Goal: Check status

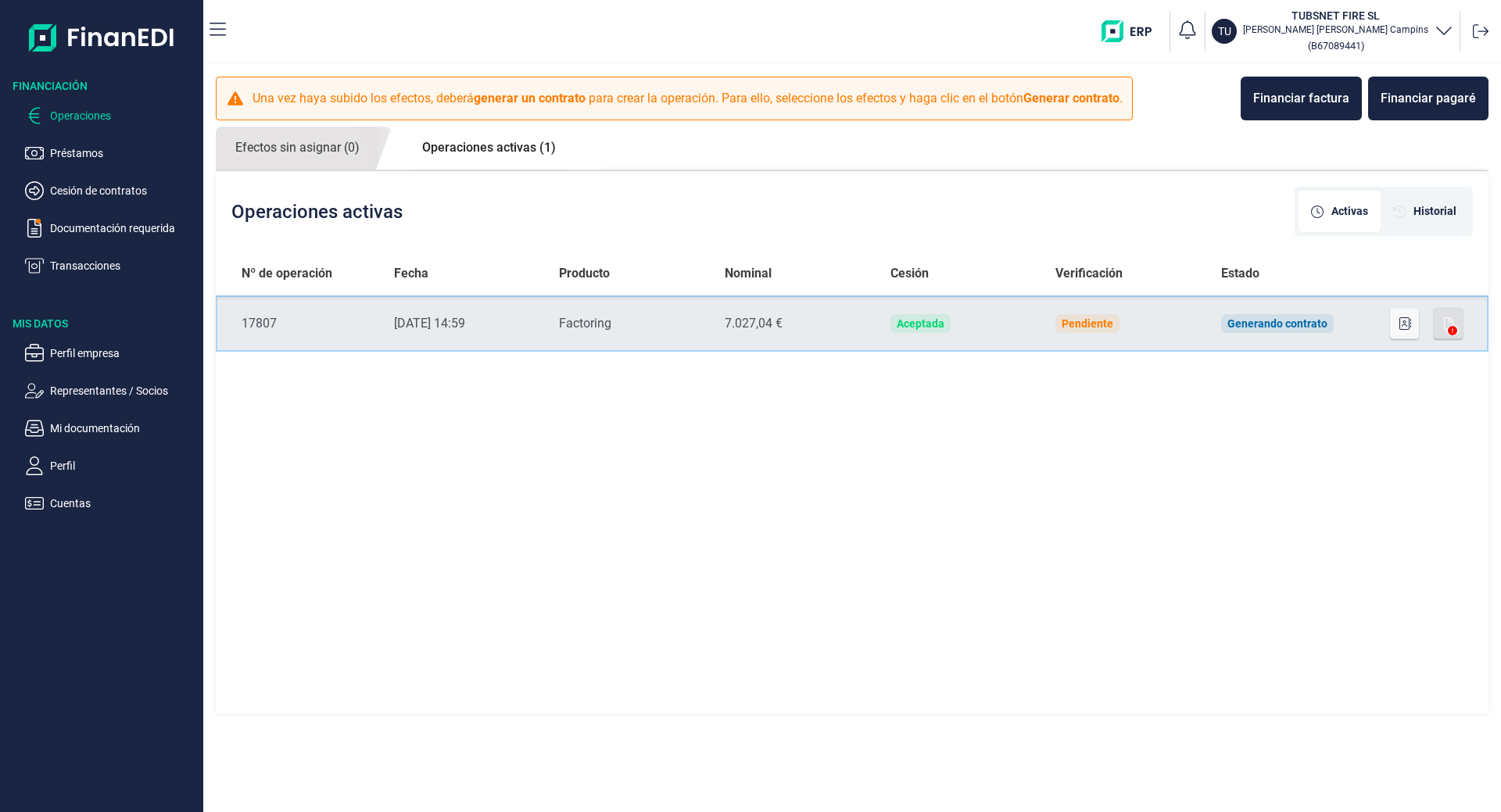
click at [1191, 318] on td "Pendiente" at bounding box center [1126, 323] width 166 height 56
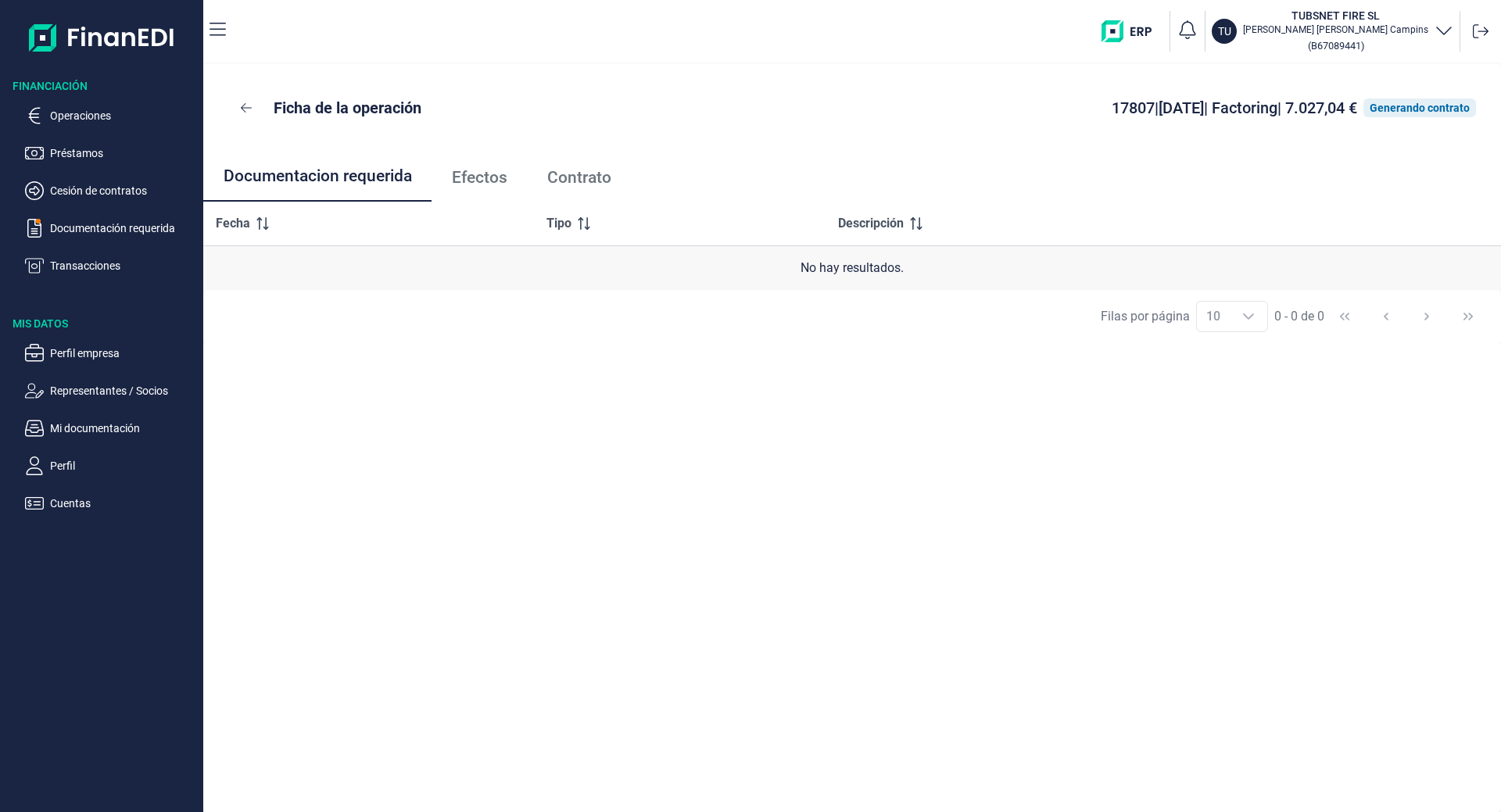
click at [481, 181] on span "Efectos" at bounding box center [480, 178] width 56 height 17
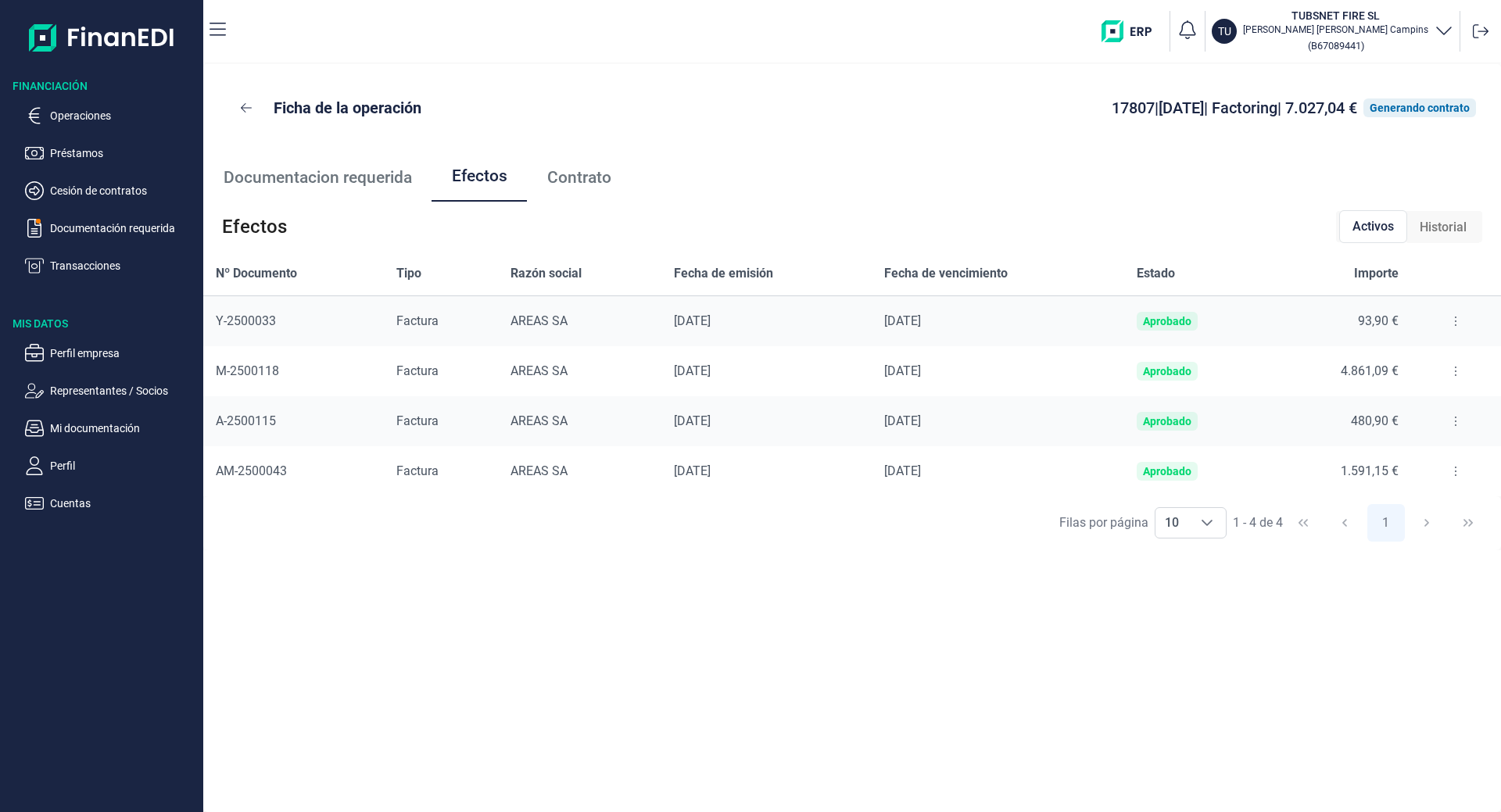
click at [585, 177] on span "Contrato" at bounding box center [579, 178] width 64 height 17
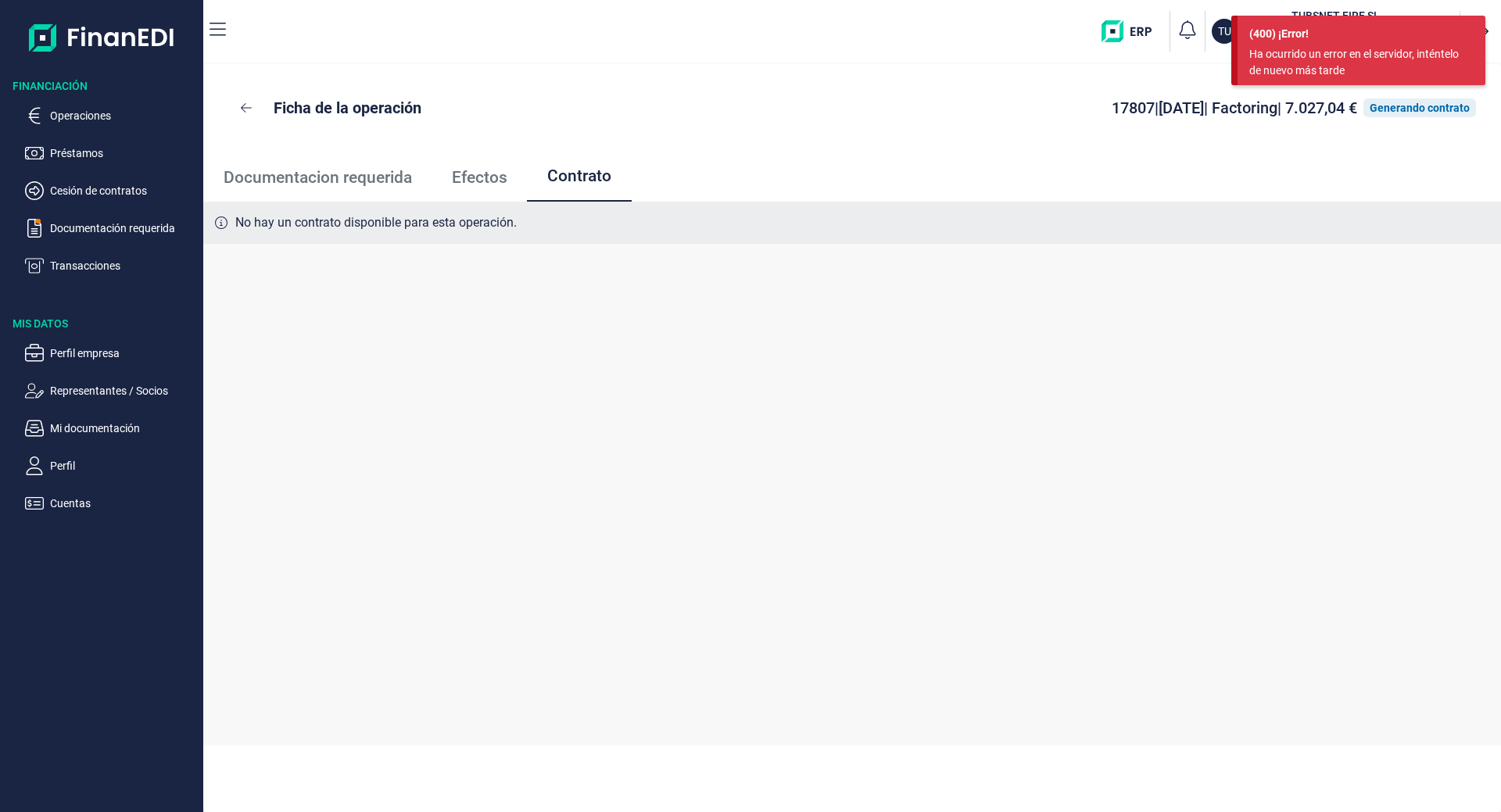
click at [526, 177] on link "Efectos" at bounding box center [479, 177] width 95 height 51
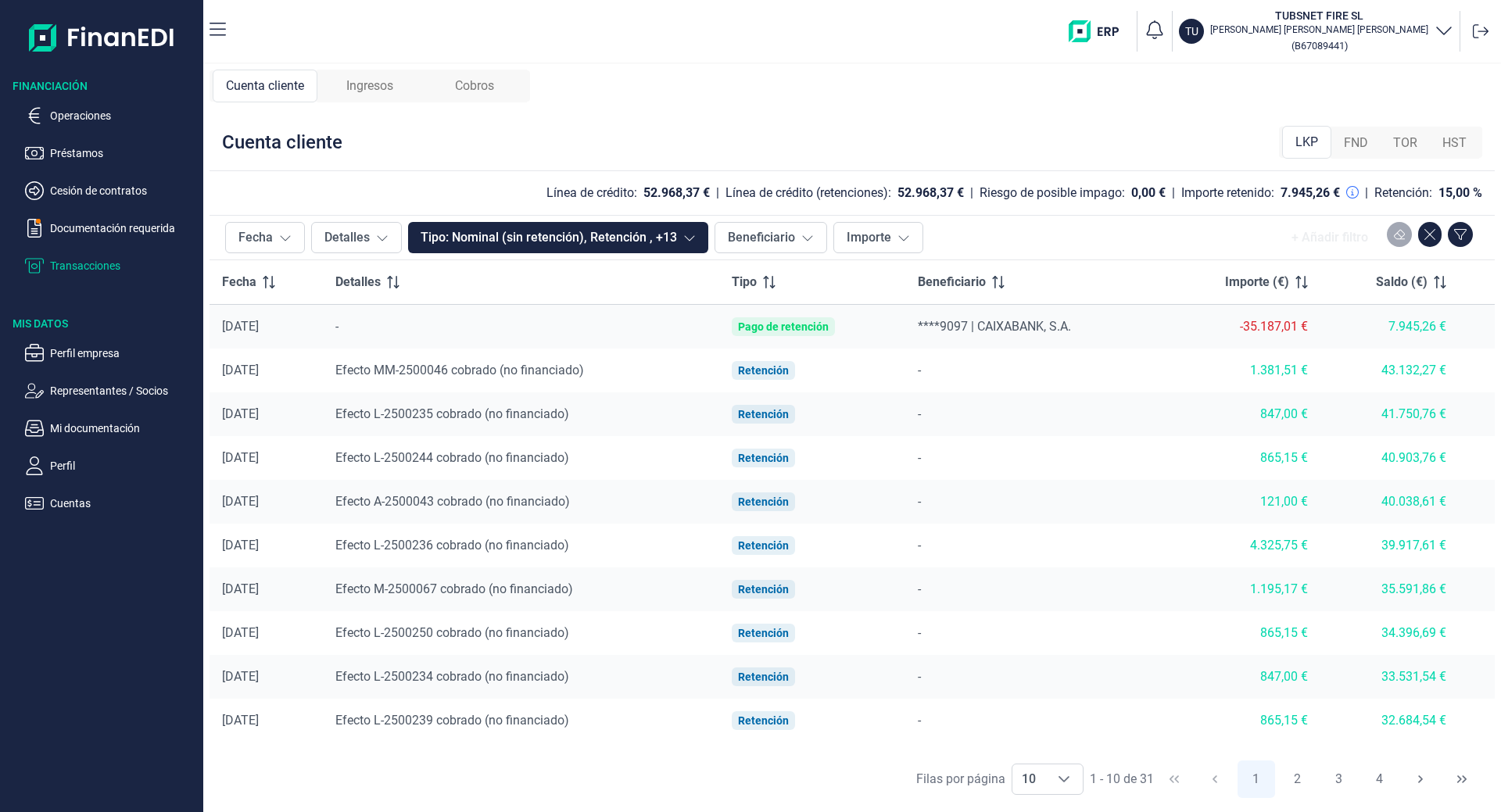
click at [403, 75] on div "Ingresos" at bounding box center [370, 86] width 104 height 33
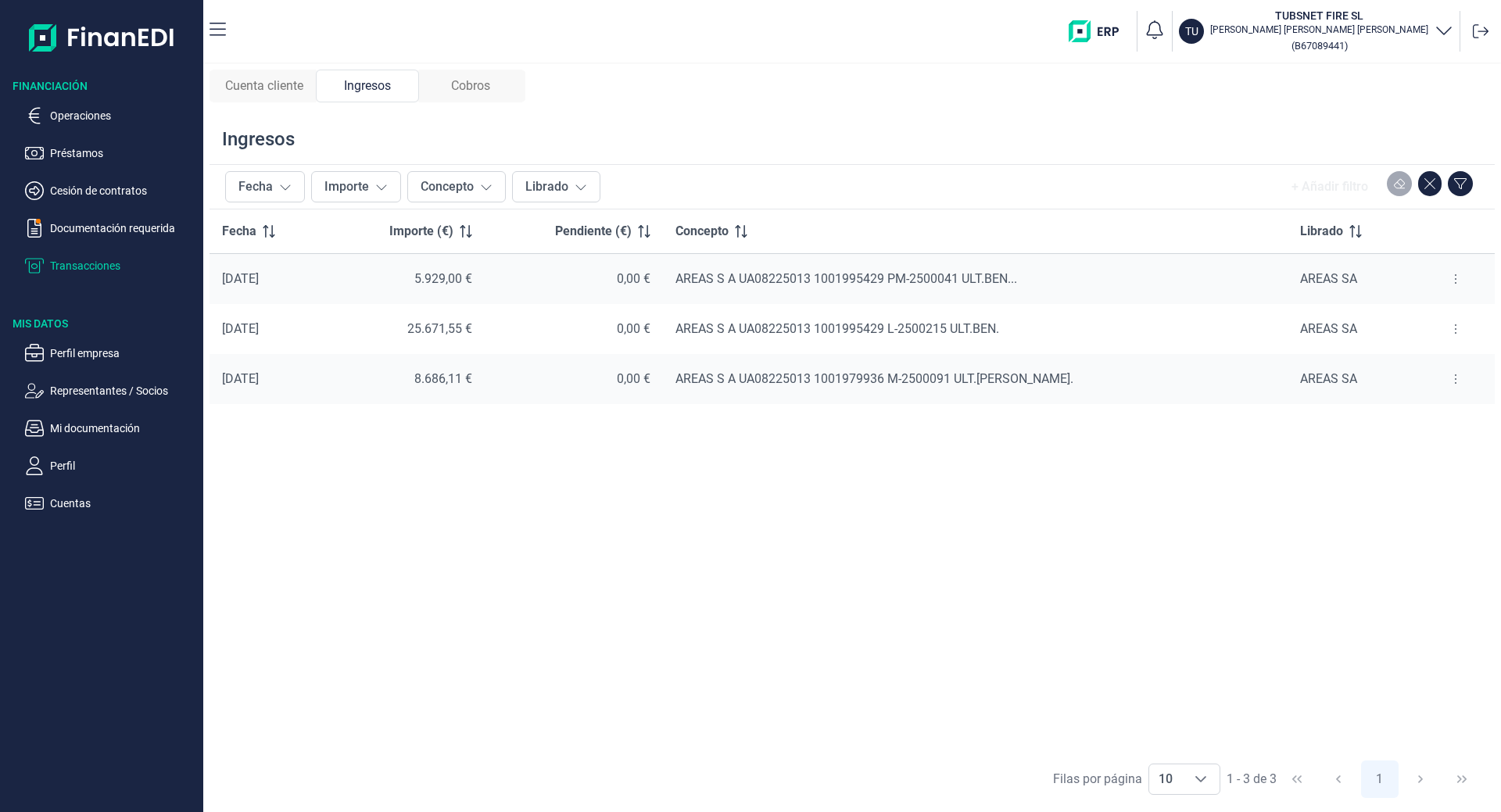
click at [497, 76] on div "Cobros" at bounding box center [471, 86] width 103 height 33
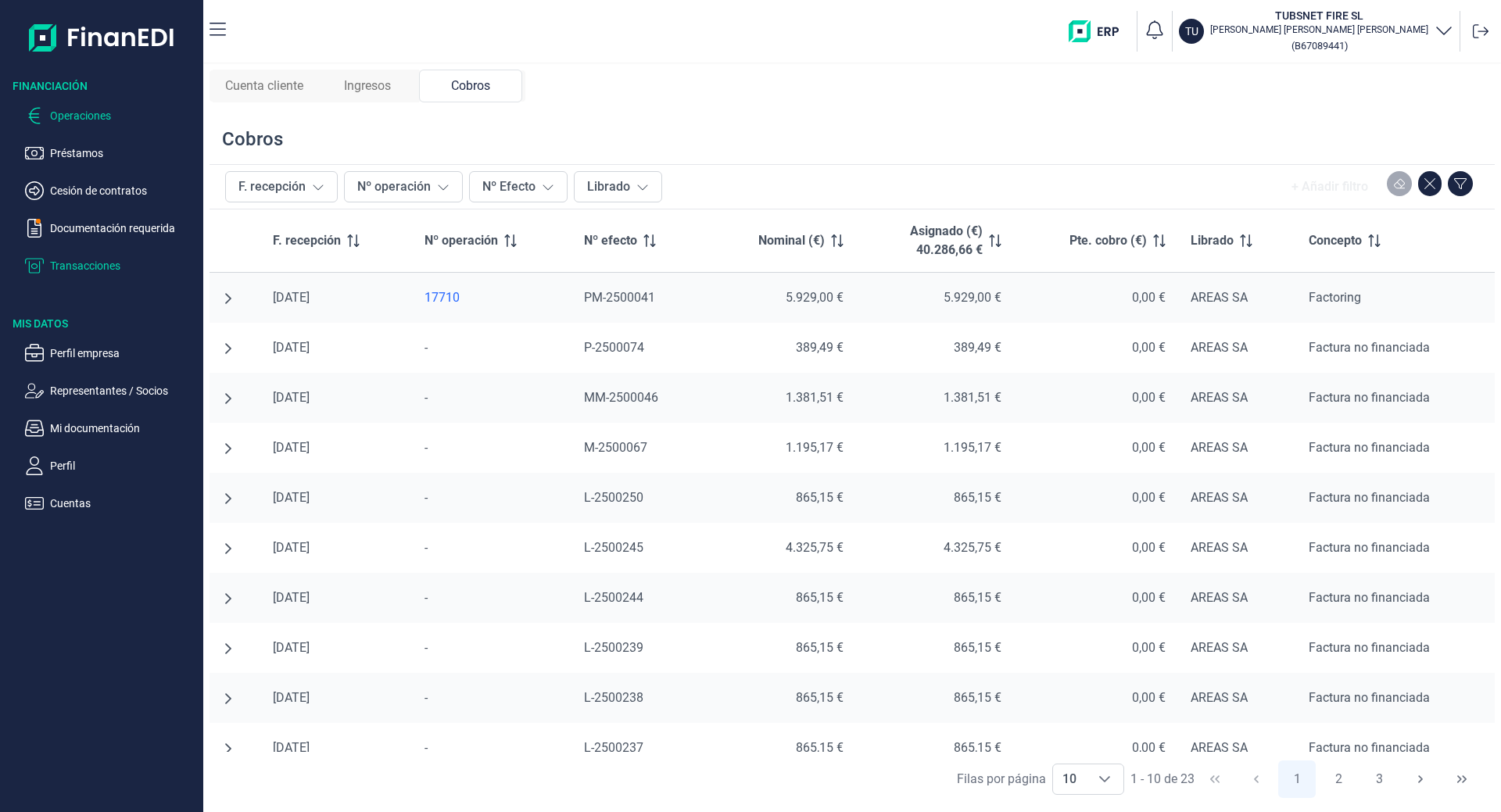
click at [75, 114] on p "Operaciones" at bounding box center [124, 115] width 147 height 19
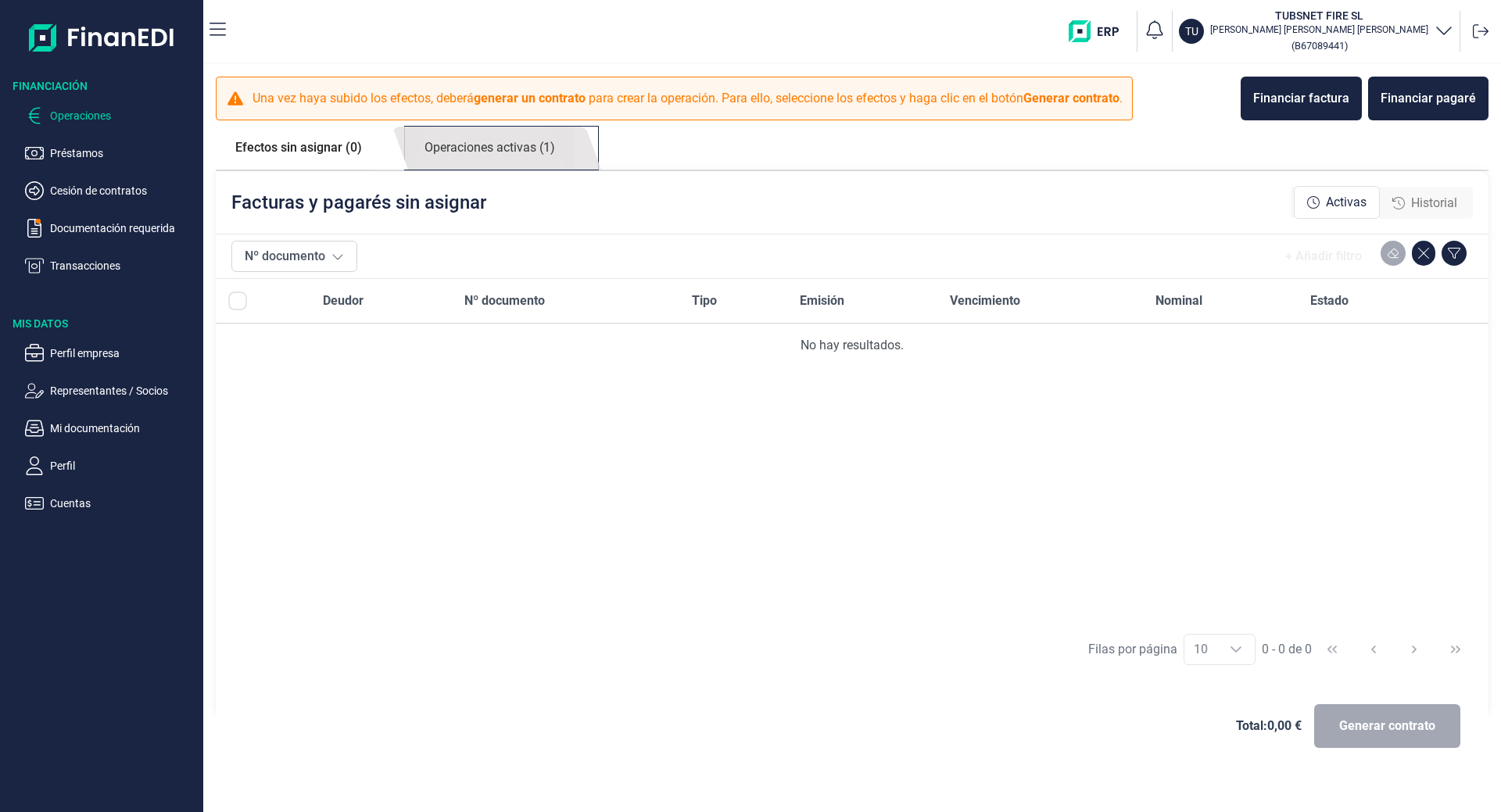
click at [544, 143] on link "Operaciones activas (1)" at bounding box center [490, 148] width 170 height 43
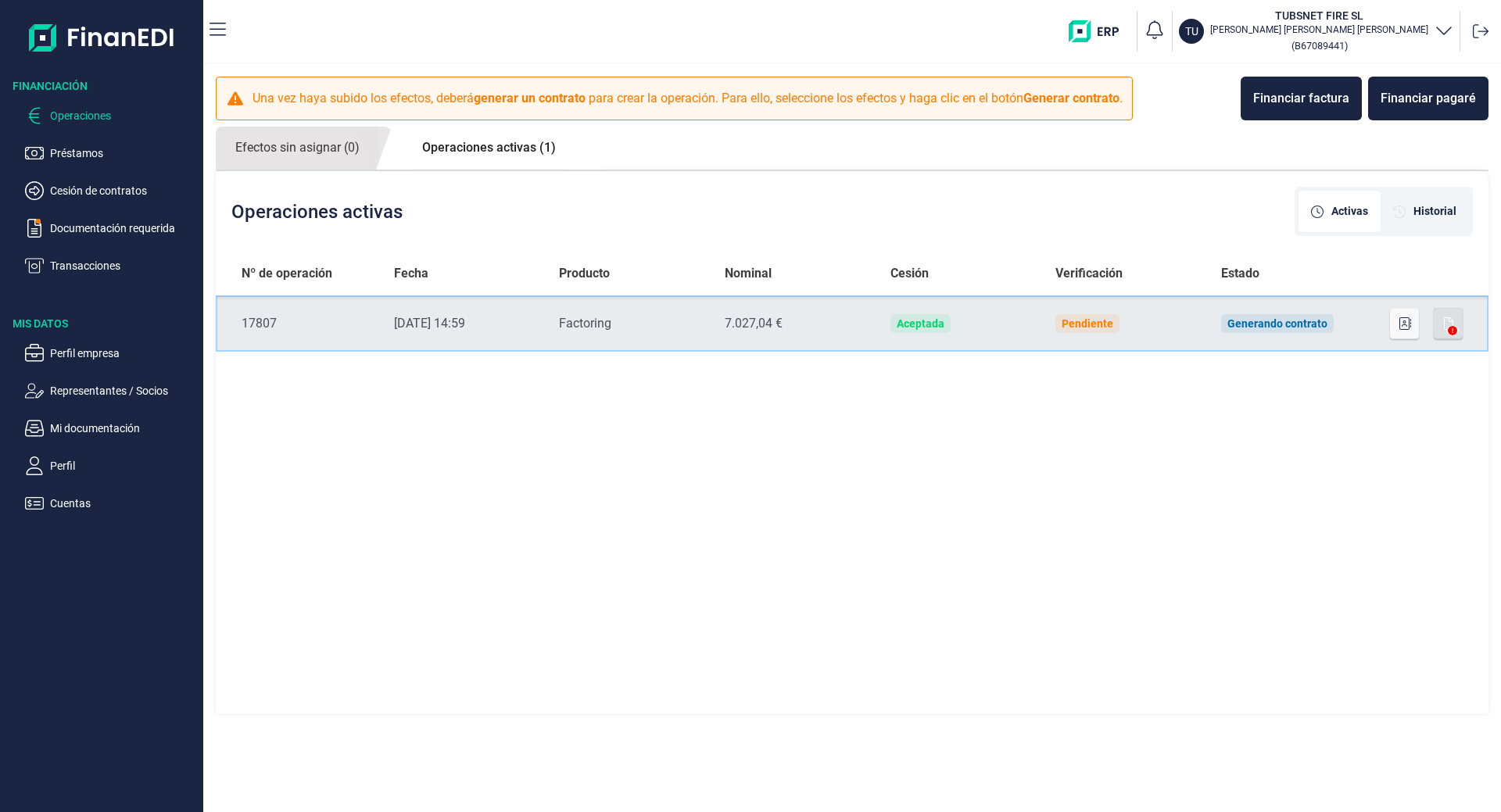
click at [1220, 328] on td "Generando contrato" at bounding box center [1291, 323] width 166 height 56
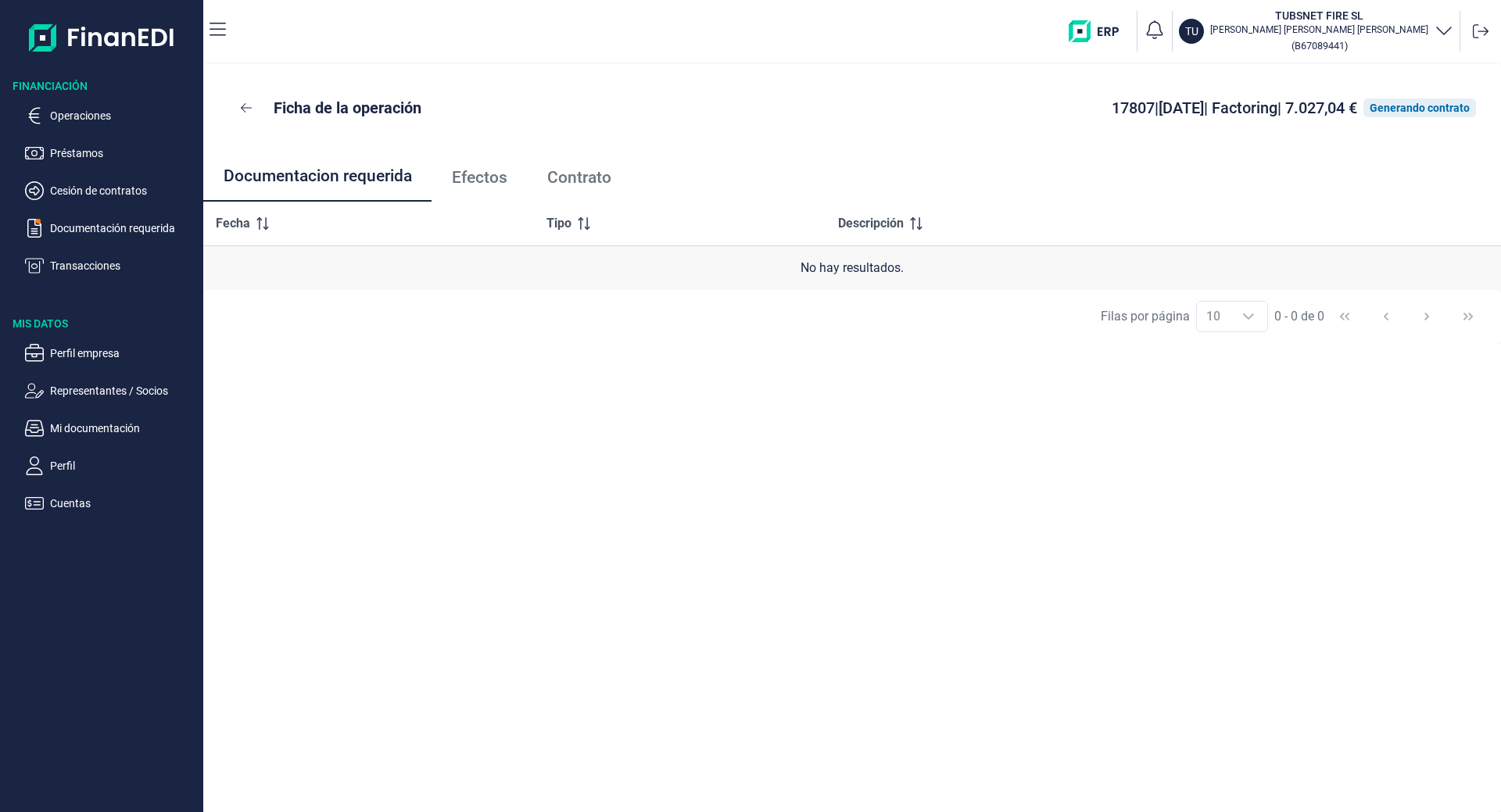
click at [459, 170] on span "Efectos" at bounding box center [480, 178] width 56 height 17
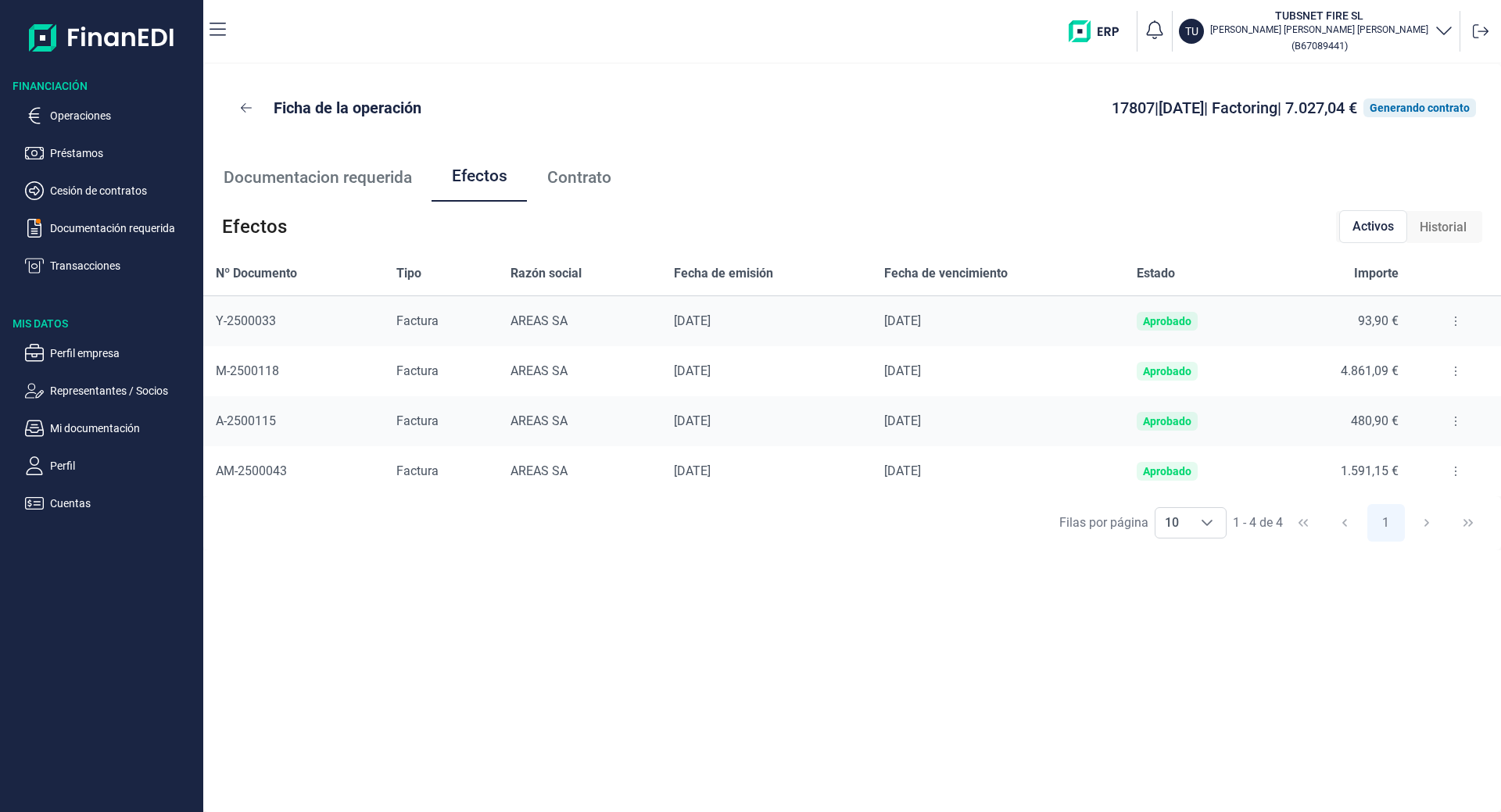
click at [577, 179] on span "Contrato" at bounding box center [579, 178] width 64 height 17
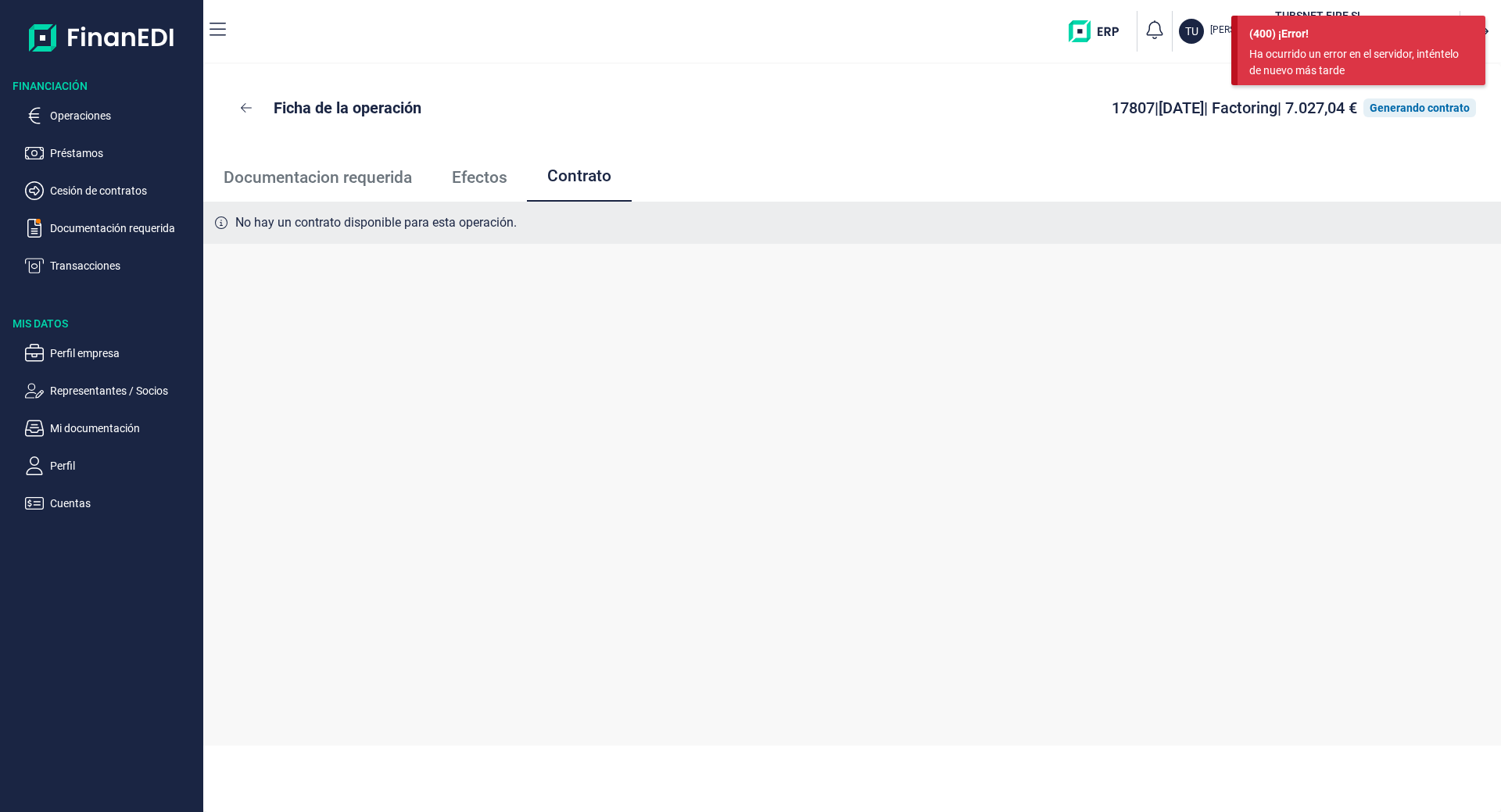
click at [393, 183] on span "Documentacion requerida" at bounding box center [318, 178] width 188 height 17
